Goal: Register for event/course

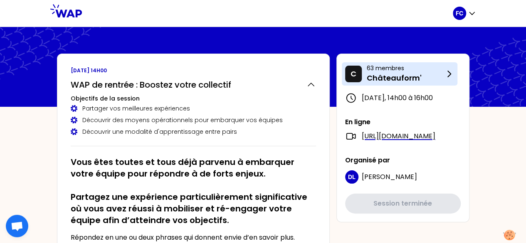
click at [401, 74] on p "Châteauform'" at bounding box center [405, 78] width 77 height 12
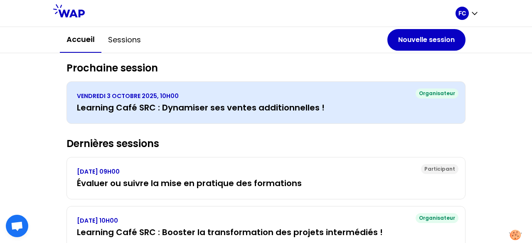
scroll to position [83, 0]
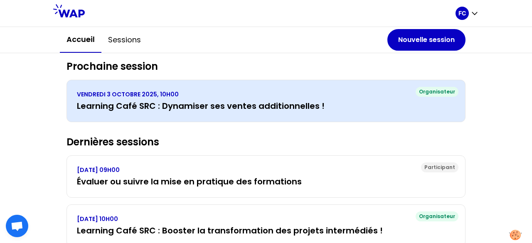
click at [219, 106] on h3 "Learning Café SRC : Dynamiser ses ventes additionnelles !" at bounding box center [266, 106] width 378 height 12
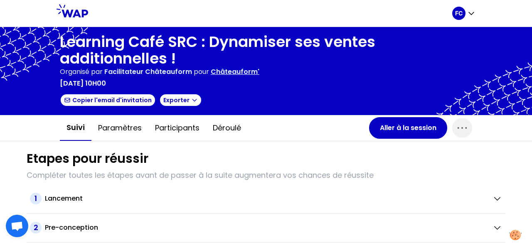
scroll to position [114, 0]
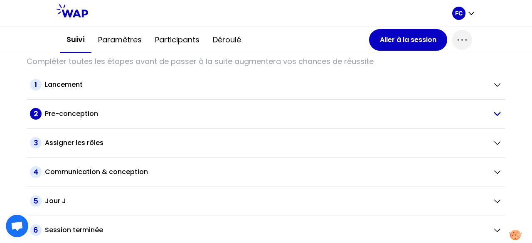
click at [66, 110] on h2 "Pre-conception" at bounding box center [71, 114] width 53 height 10
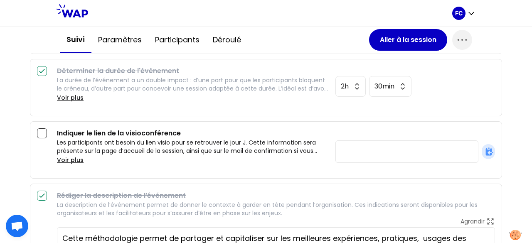
scroll to position [280, 0]
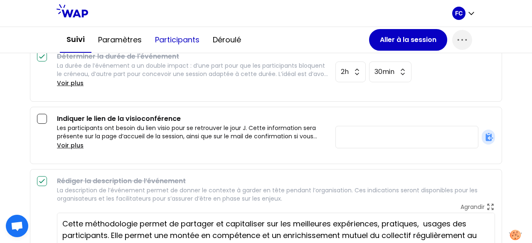
click at [185, 36] on button "Participants" at bounding box center [177, 39] width 58 height 25
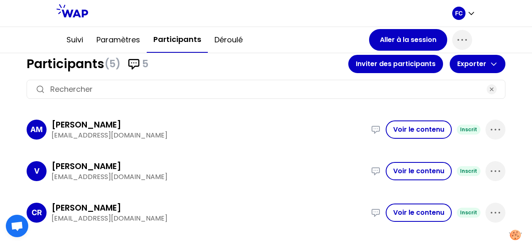
scroll to position [83, 0]
